Goal: Information Seeking & Learning: Learn about a topic

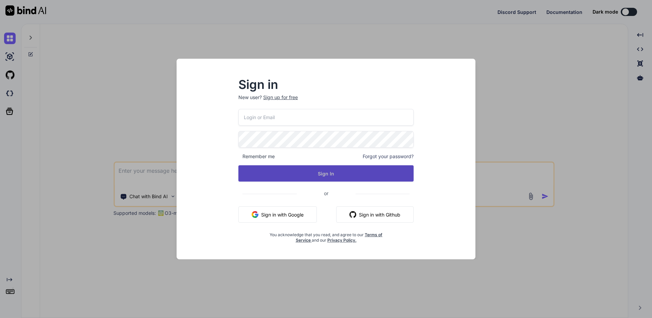
type textarea "x"
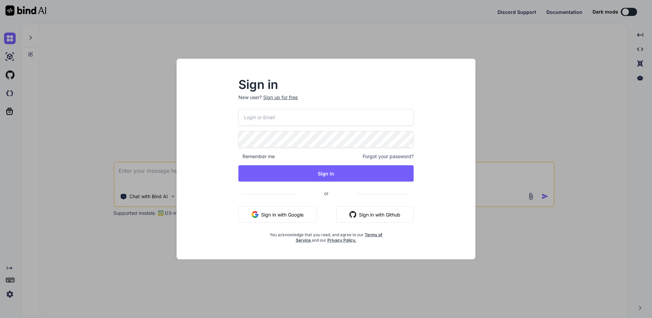
click at [287, 116] on input "email" at bounding box center [325, 117] width 175 height 17
type input "[EMAIL_ADDRESS][DOMAIN_NAME]"
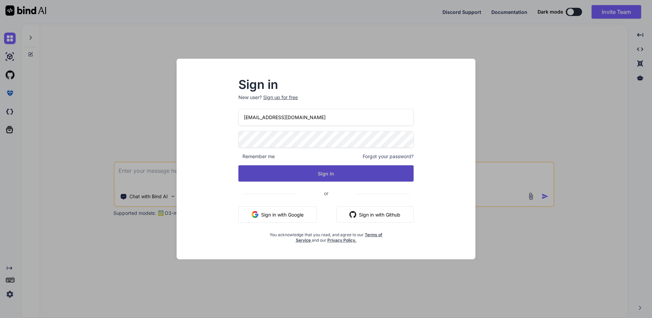
click at [303, 172] on button "Sign In" at bounding box center [325, 173] width 175 height 16
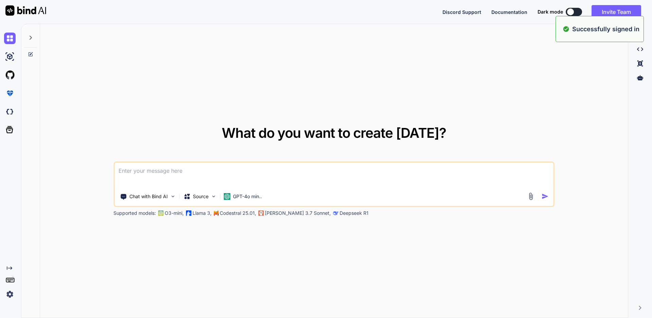
click at [265, 175] on textarea at bounding box center [333, 175] width 439 height 25
paste textarea "Write a possible test cases for Enable/disable toggle for remove the custom tic…"
type textarea "Write a possible test cases for Enable/disable toggle for remove the custom tic…"
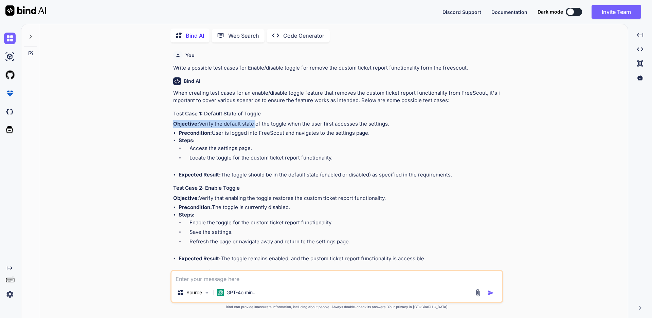
drag, startPoint x: 392, startPoint y: 117, endPoint x: 254, endPoint y: 123, distance: 137.7
click at [420, 113] on h3 "Test Case 1: Default State of Toggle" at bounding box center [337, 114] width 329 height 8
click at [423, 113] on h3 "Test Case 1: Default State of Toggle" at bounding box center [337, 114] width 329 height 8
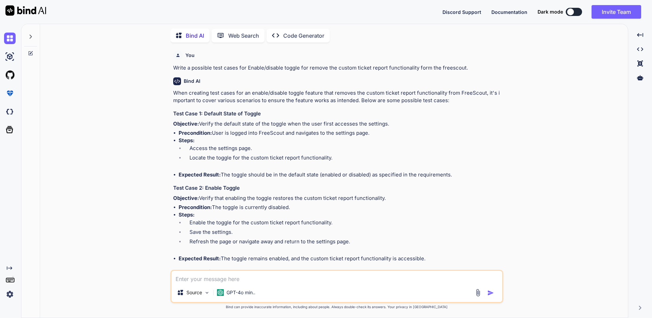
click at [389, 123] on p "Objective: Verify the default state of the toggle when the user first accesses …" at bounding box center [337, 124] width 329 height 8
drag, startPoint x: 200, startPoint y: 123, endPoint x: 391, endPoint y: 121, distance: 191.2
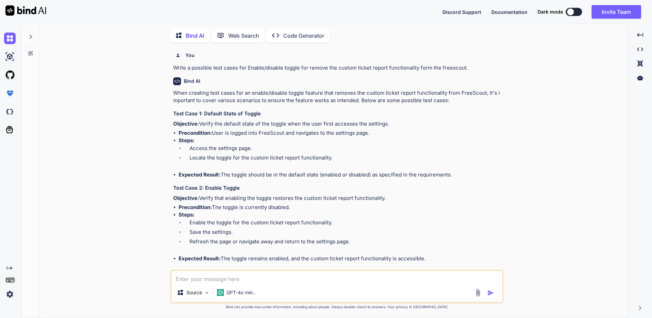
click at [391, 121] on p "Objective: Verify the default state of the toggle when the user first accesses …" at bounding box center [337, 124] width 329 height 8
copy p "Verify the default state of the toggle when the user first accesses the setting…"
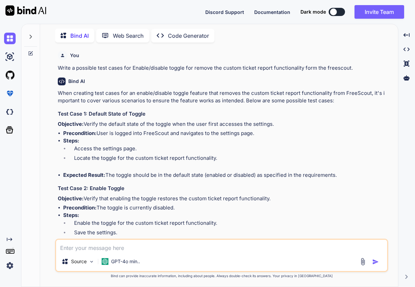
drag, startPoint x: 340, startPoint y: 174, endPoint x: 62, endPoint y: 141, distance: 279.8
click at [62, 141] on ul "Precondition: User is logged into FreeScout and navigates to the settings page.…" at bounding box center [222, 154] width 329 height 50
copy ul "Steps: Access the settings page. Locate the toggle for the custom ticket report…"
click at [43, 35] on div "Bind AI Web Search Created with Pixso. Code Generator You Write a possible test…" at bounding box center [219, 156] width 358 height 261
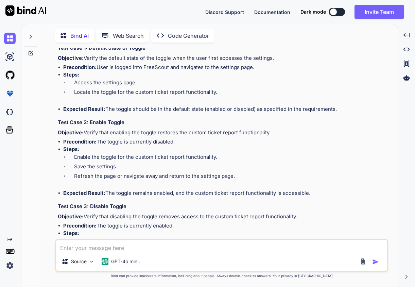
scroll to position [68, 0]
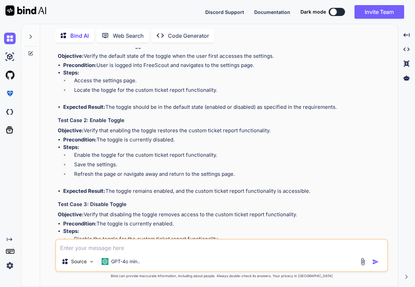
drag, startPoint x: 274, startPoint y: 129, endPoint x: 86, endPoint y: 127, distance: 188.9
click at [86, 129] on p "Objective: Verify that enabling the toggle restores the custom ticket report fu…" at bounding box center [222, 131] width 329 height 8
copy p "Verify that enabling the toggle restores the custom ticket report functionality."
drag, startPoint x: 63, startPoint y: 147, endPoint x: 313, endPoint y: 191, distance: 253.9
click at [313, 191] on ul "Precondition: The toggle is currently disabled. Steps: Enable the toggle for th…" at bounding box center [222, 165] width 329 height 59
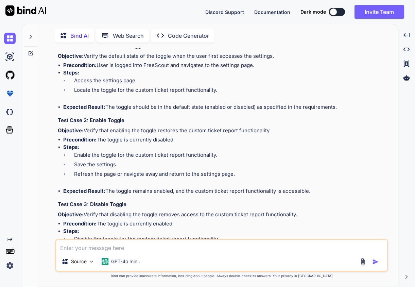
copy ul "Steps: Enable the toggle for the custom ticket report functionality. Save the s…"
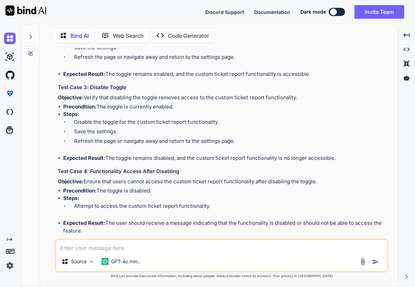
scroll to position [170, 0]
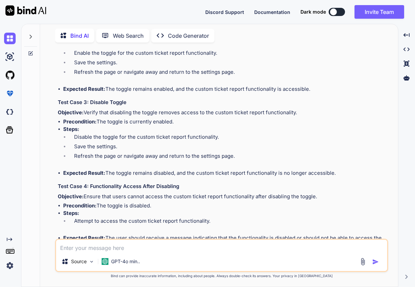
drag, startPoint x: 298, startPoint y: 113, endPoint x: 85, endPoint y: 112, distance: 212.6
click at [85, 112] on p "Objective: Verify that disabling the toggle removes access to the custom ticket…" at bounding box center [222, 113] width 329 height 8
copy p "Verify that disabling the toggle removes access to the custom ticket report fun…"
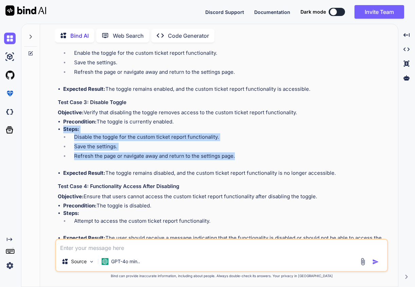
drag, startPoint x: 65, startPoint y: 129, endPoint x: 243, endPoint y: 157, distance: 180.4
click at [243, 157] on li "Steps: Disable the toggle for the custom ticket report functionality. Save the …" at bounding box center [224, 147] width 323 height 44
copy li "Steps: Disable the toggle for the custom ticket report functionality. Save the …"
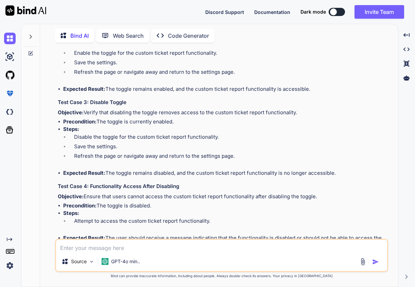
drag, startPoint x: 330, startPoint y: 168, endPoint x: 336, endPoint y: 170, distance: 6.3
click at [329, 168] on li "Steps: Disable the toggle for the custom ticket report functionality. Save the …" at bounding box center [224, 147] width 323 height 44
drag, startPoint x: 341, startPoint y: 174, endPoint x: 62, endPoint y: 173, distance: 279.2
click at [62, 173] on ul "Precondition: The toggle is currently enabled. Steps: Disable the toggle for th…" at bounding box center [222, 147] width 329 height 59
copy li "Expected Result: The toggle remains disabled, and the custom ticket report func…"
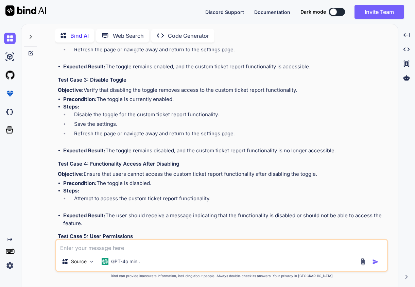
scroll to position [238, 0]
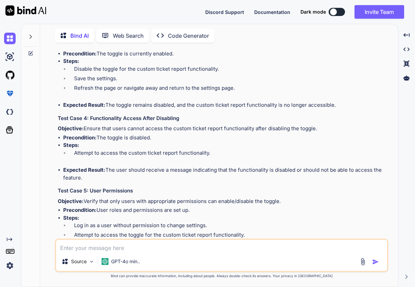
drag, startPoint x: 317, startPoint y: 130, endPoint x: 83, endPoint y: 127, distance: 234.0
click at [84, 125] on p "Objective: Ensure that users cannot access the custom ticket report functionali…" at bounding box center [222, 129] width 329 height 8
copy p "Ensure that users cannot access the custom ticket report functionality after di…"
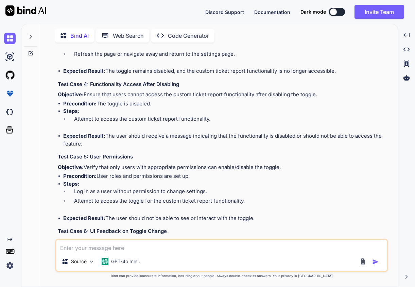
click at [275, 170] on p "Objective: Verify that only users with appropriate permissions can enable/disab…" at bounding box center [222, 167] width 329 height 8
drag, startPoint x: 284, startPoint y: 163, endPoint x: 86, endPoint y: 163, distance: 197.7
click at [86, 163] on div "When creating test cases for an enable/disable toggle feature that removes the …" at bounding box center [222, 153] width 329 height 670
copy p "Verify that only users with appropriate permissions can enable/disable the togg…"
drag, startPoint x: 256, startPoint y: 218, endPoint x: 62, endPoint y: 183, distance: 197.5
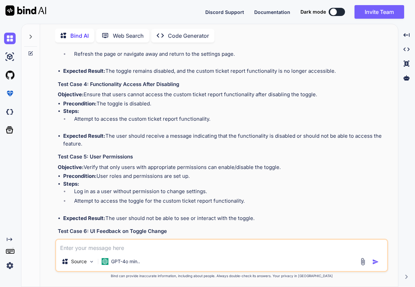
click at [63, 185] on ul "Precondition: User roles and permissions are set up. Steps: Log in as a user wi…" at bounding box center [222, 197] width 329 height 50
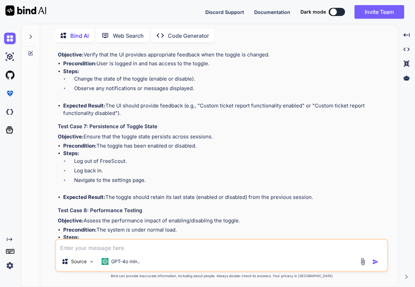
scroll to position [442, 0]
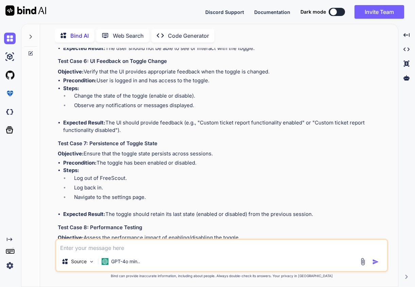
drag, startPoint x: 256, startPoint y: 70, endPoint x: 85, endPoint y: 73, distance: 171.2
click at [85, 73] on p "Objective: Verify that the UI provides appropriate feedback when the toggle is …" at bounding box center [222, 72] width 329 height 8
drag, startPoint x: 118, startPoint y: 130, endPoint x: 62, endPoint y: 89, distance: 68.7
click at [62, 89] on ul "Precondition: User is logged in and has access to the toggle. Steps: Change the…" at bounding box center [222, 105] width 329 height 57
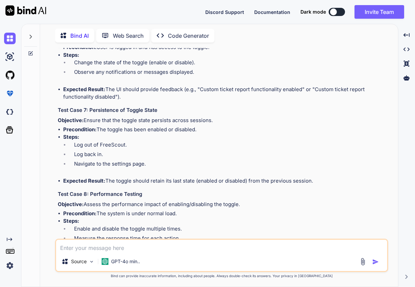
scroll to position [533, 0]
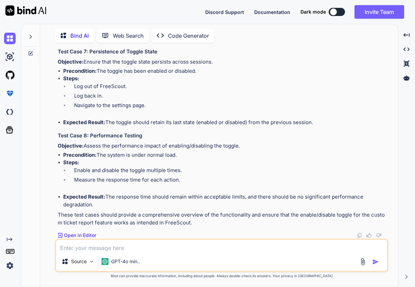
drag, startPoint x: 241, startPoint y: 146, endPoint x: 87, endPoint y: 145, distance: 154.2
click at [87, 145] on p "Objective: Assess the performance impact of enabling/disabling the toggle." at bounding box center [222, 146] width 329 height 8
click at [180, 98] on li "Log back in." at bounding box center [228, 97] width 318 height 10
drag, startPoint x: 215, startPoint y: 61, endPoint x: 84, endPoint y: 62, distance: 130.8
click at [84, 62] on p "Objective: Ensure that the toggle state persists across sessions." at bounding box center [222, 62] width 329 height 8
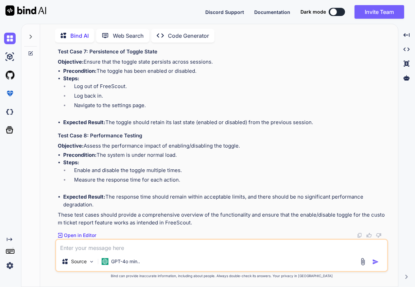
drag, startPoint x: 65, startPoint y: 79, endPoint x: 319, endPoint y: 124, distance: 258.7
click at [319, 124] on ul "Precondition: The toggle has been enabled or disabled. Steps: Log out of FreeSc…" at bounding box center [222, 96] width 329 height 59
click at [245, 149] on p "Objective: Assess the performance impact of enabling/disabling the toggle." at bounding box center [222, 146] width 329 height 8
drag, startPoint x: 243, startPoint y: 146, endPoint x: 137, endPoint y: 149, distance: 106.4
click at [105, 145] on p "Objective: Assess the performance impact of enabling/disabling the toggle." at bounding box center [222, 146] width 329 height 8
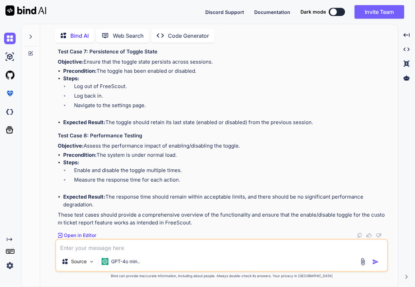
drag, startPoint x: 94, startPoint y: 206, endPoint x: 70, endPoint y: 173, distance: 41.0
click at [70, 173] on ul "Precondition: The system is under normal load. Steps: Enable and disable the to…" at bounding box center [222, 179] width 329 height 57
click at [91, 180] on li "Measure the response time for each action." at bounding box center [228, 181] width 318 height 10
click at [96, 206] on li "Expected Result: The response time should remain within acceptable limits, and …" at bounding box center [224, 200] width 323 height 15
drag, startPoint x: 94, startPoint y: 205, endPoint x: 56, endPoint y: 164, distance: 55.5
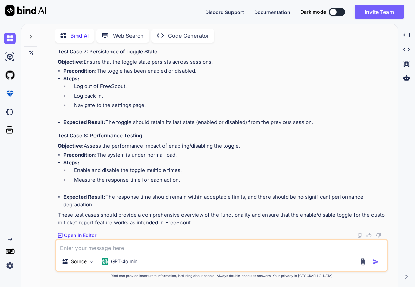
click at [56, 164] on div "You Write a possible test cases for Enable/disable toggle for remove the custom…" at bounding box center [221, 167] width 333 height 238
